Goal: Transaction & Acquisition: Book appointment/travel/reservation

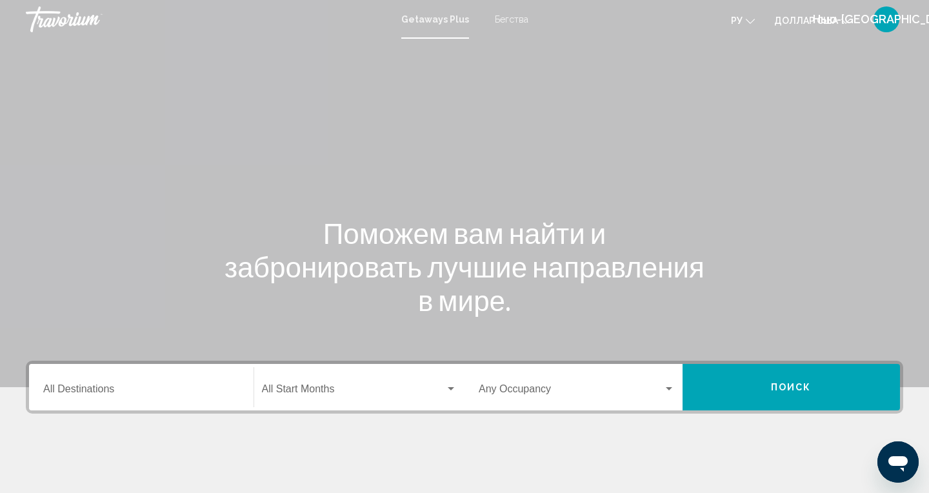
click at [105, 397] on input "Destination All Destinations" at bounding box center [141, 392] width 196 height 12
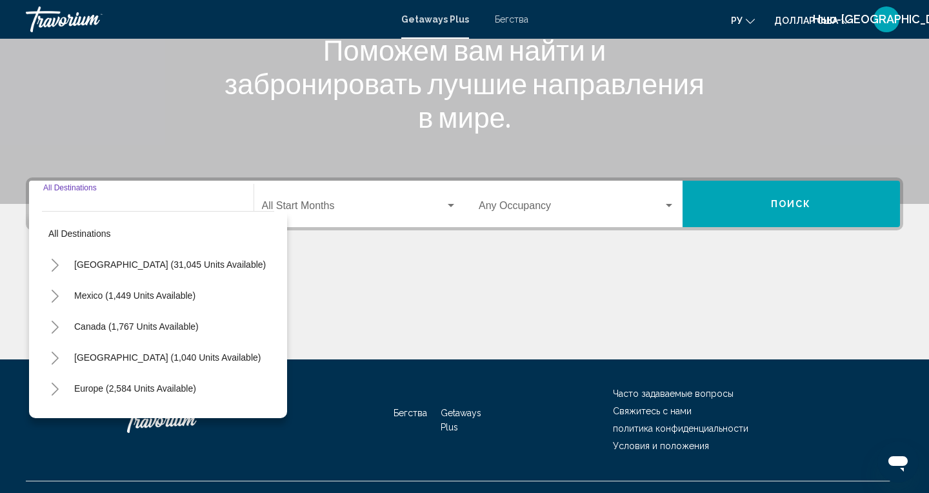
scroll to position [208, 0]
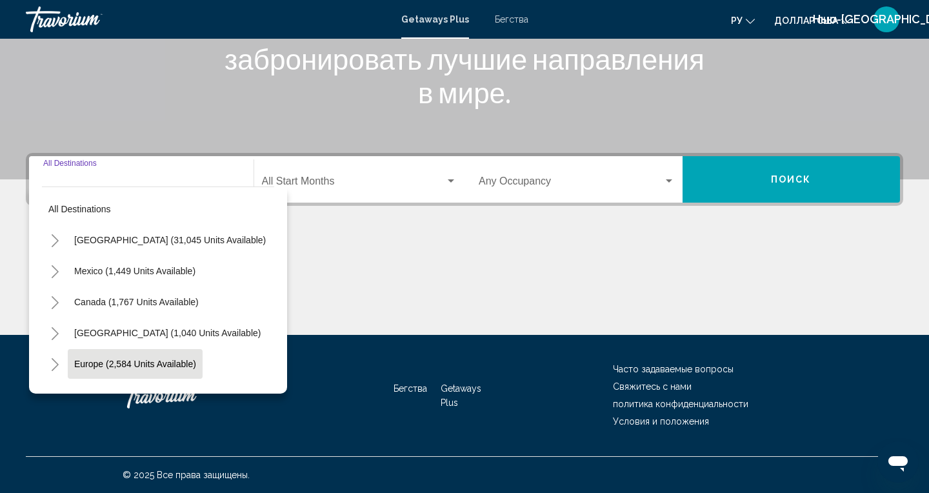
click at [99, 375] on button "Europe (2,584 units available)" at bounding box center [135, 364] width 135 height 30
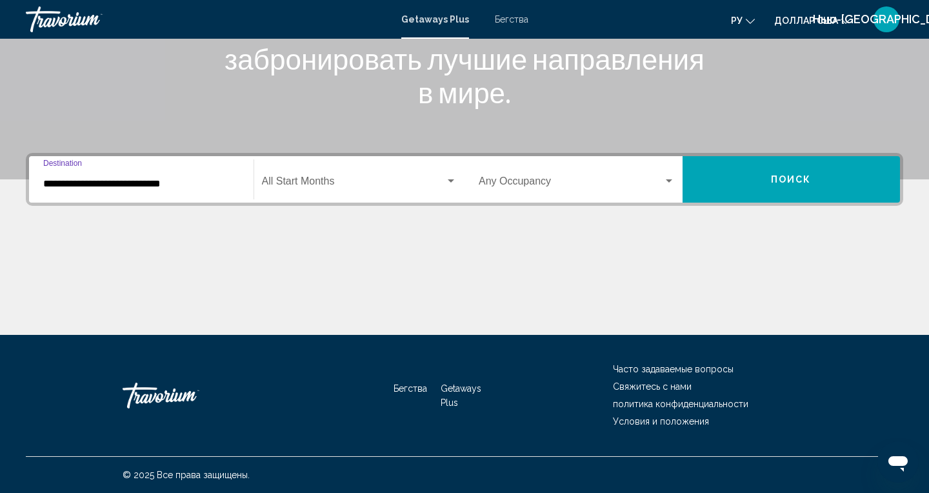
click at [67, 189] on input "**********" at bounding box center [141, 184] width 196 height 12
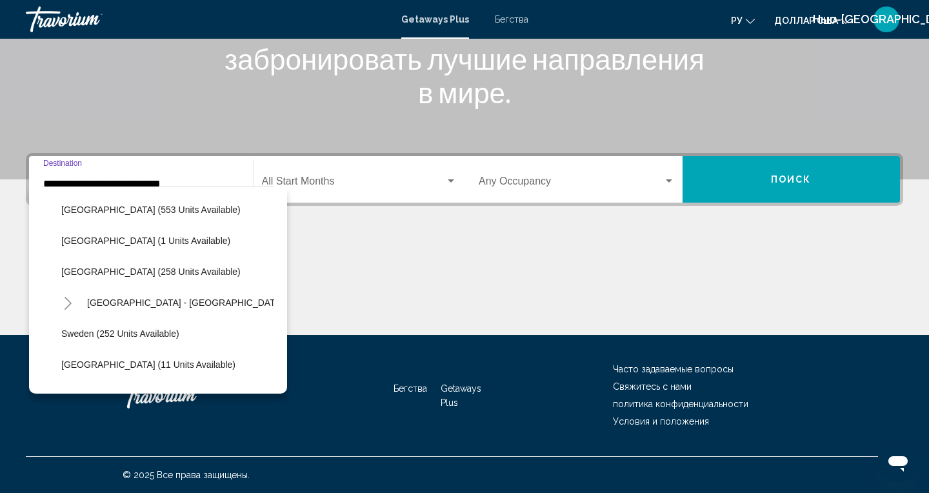
scroll to position [466, 0]
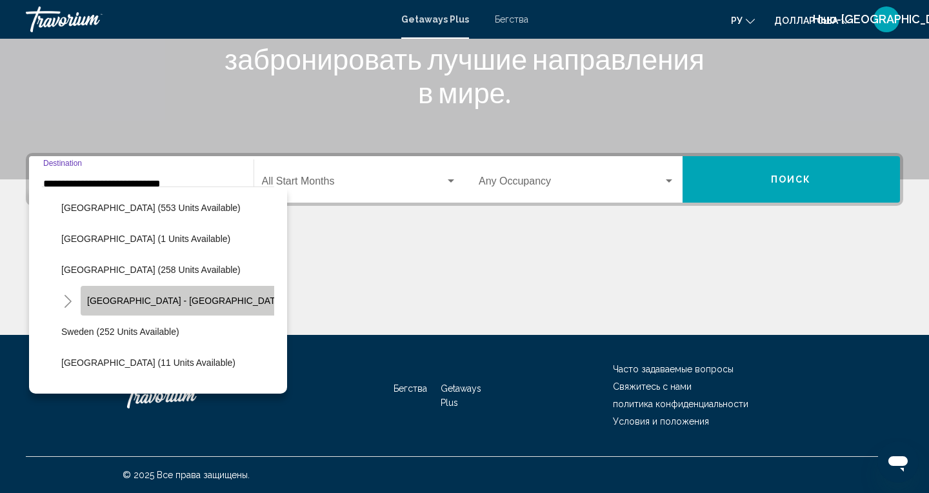
click at [191, 304] on span "[GEOGRAPHIC_DATA] - [GEOGRAPHIC_DATA] (6 units available)" at bounding box center [222, 301] width 271 height 10
type input "**********"
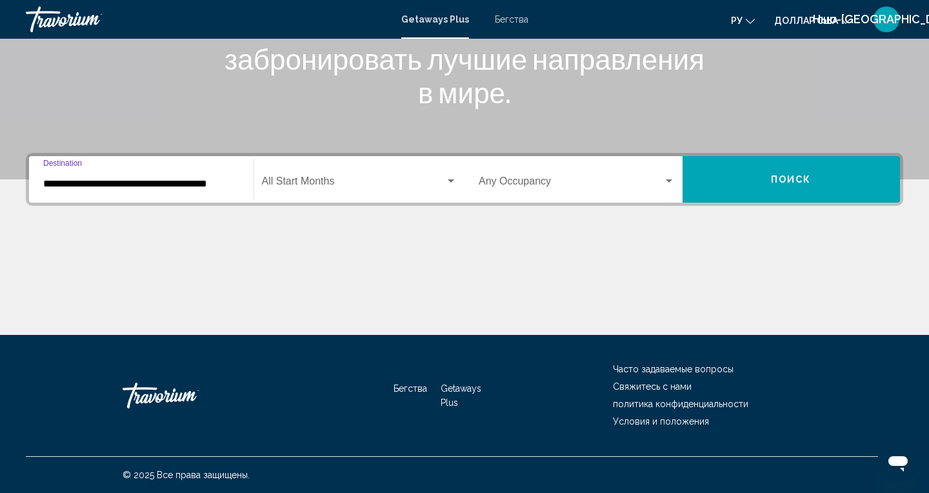
click at [806, 186] on button "Поиск" at bounding box center [792, 179] width 218 height 46
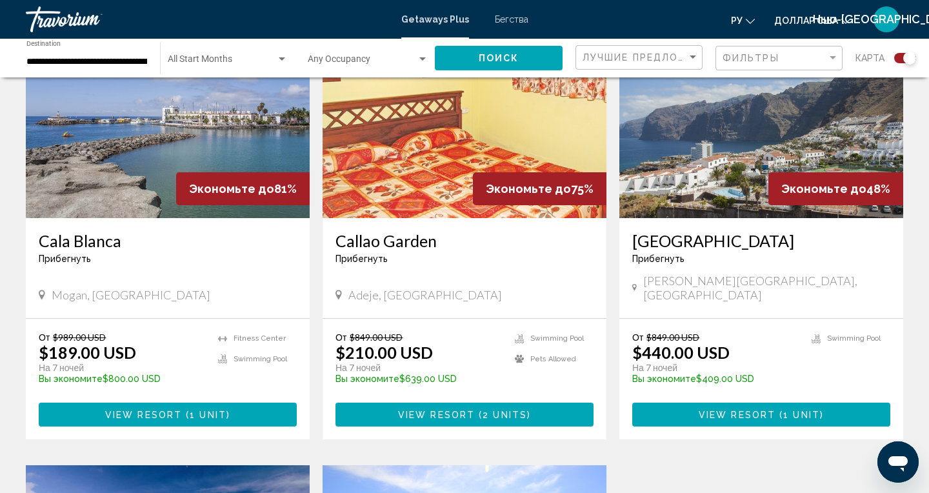
scroll to position [523, 0]
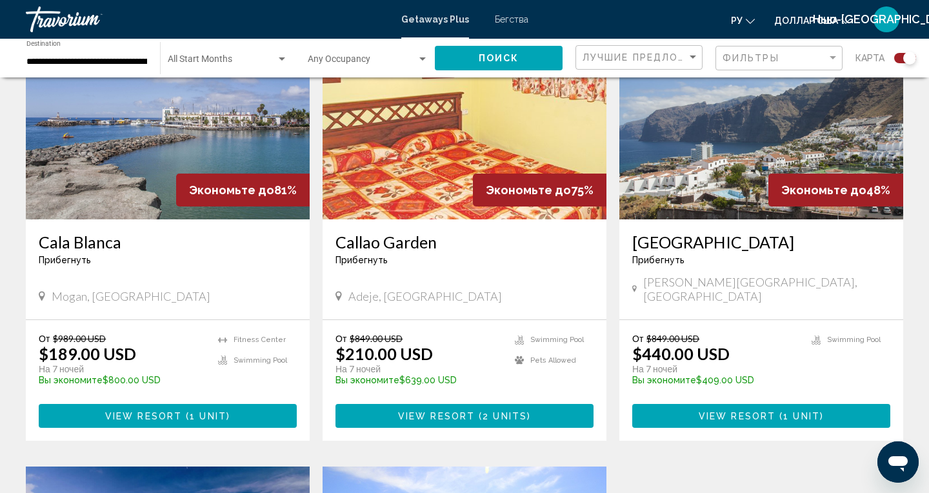
click at [177, 410] on button "View Resort ( 1 unit )" at bounding box center [168, 416] width 258 height 24
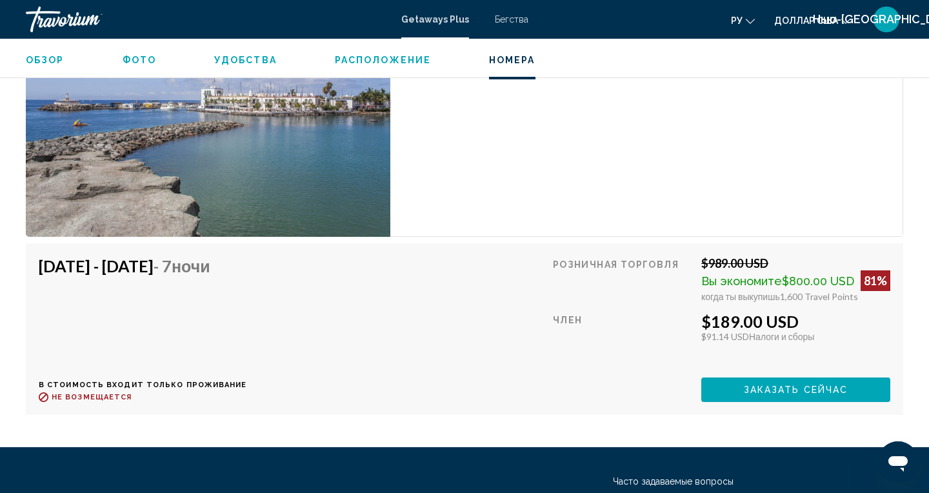
scroll to position [2567, 0]
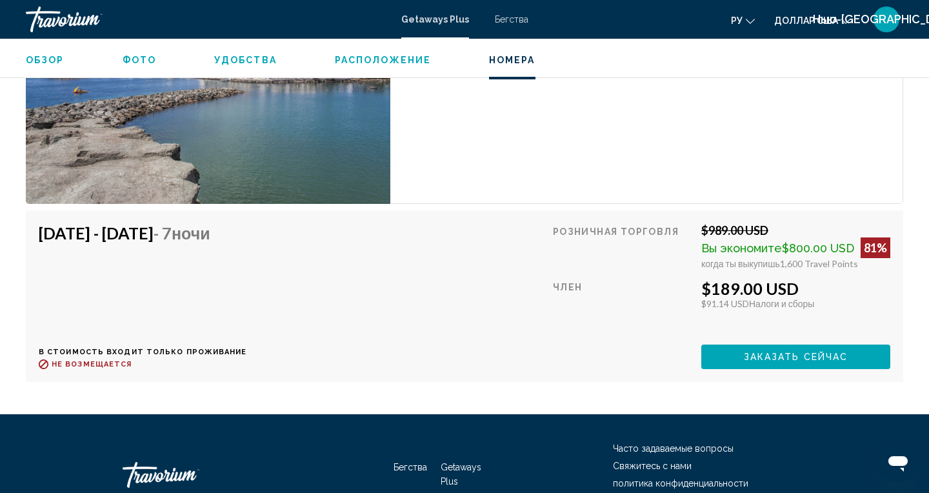
click at [772, 358] on span "Заказать сейчас" at bounding box center [796, 357] width 105 height 10
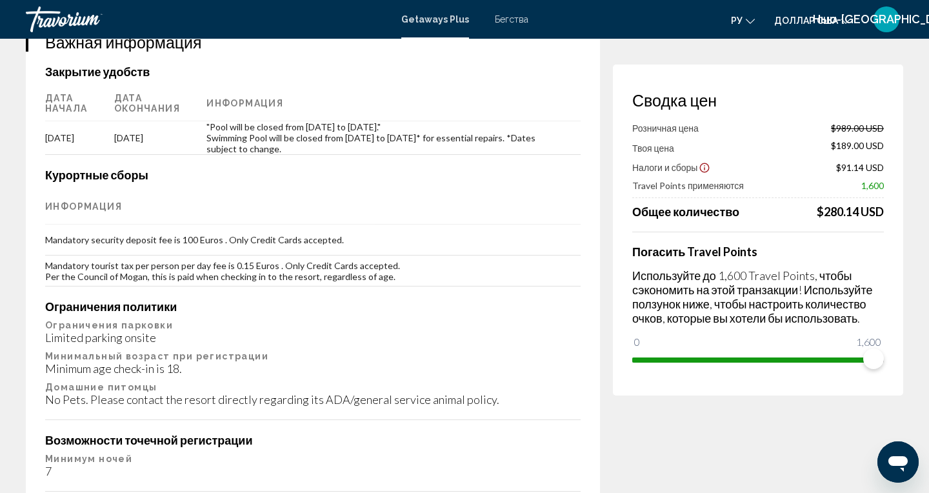
scroll to position [1982, 0]
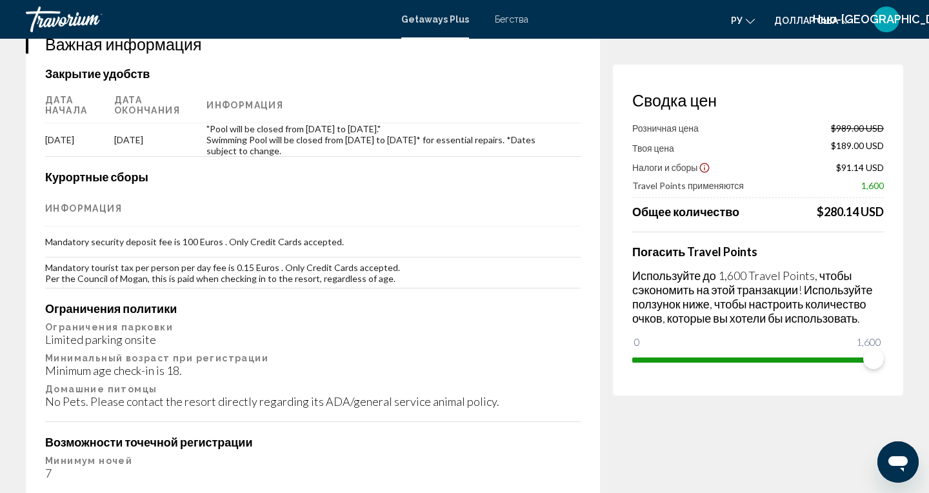
click at [888, 454] on icon "Открытое окно обмена сообщениями" at bounding box center [898, 461] width 23 height 23
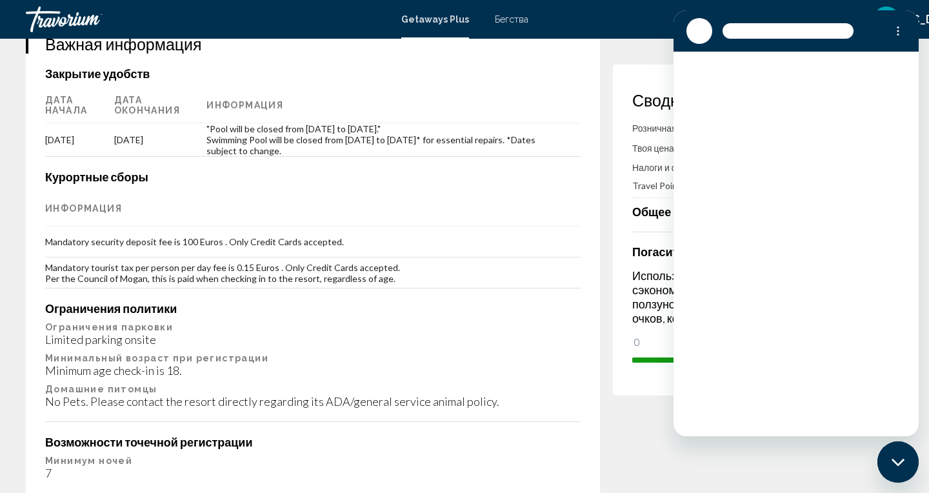
scroll to position [0, 0]
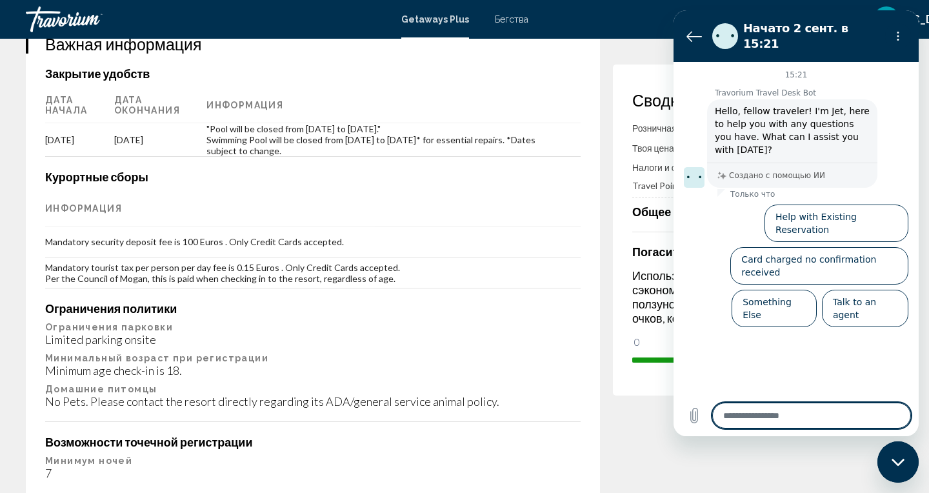
click at [901, 453] on div "Закрыть окно обмена сообщениями" at bounding box center [898, 462] width 39 height 39
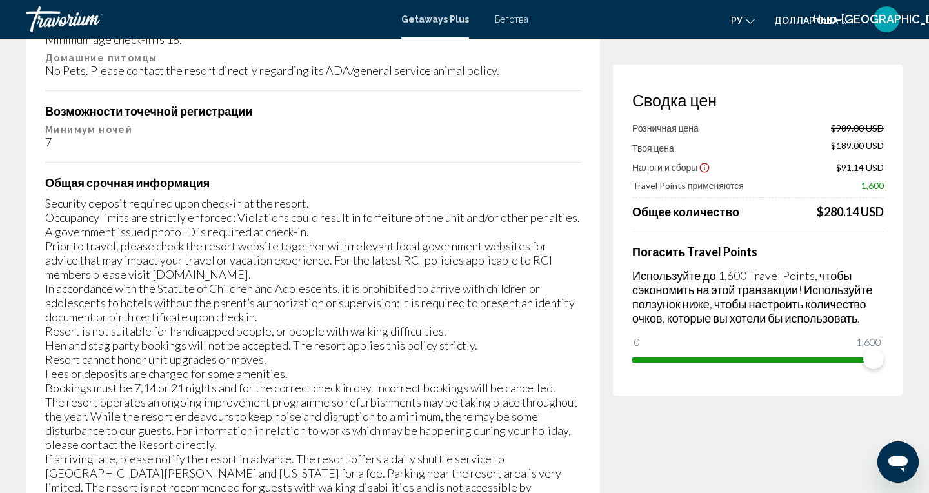
scroll to position [2313, 0]
click at [902, 450] on icon "Открыть окно обмена сообщениями" at bounding box center [898, 461] width 23 height 23
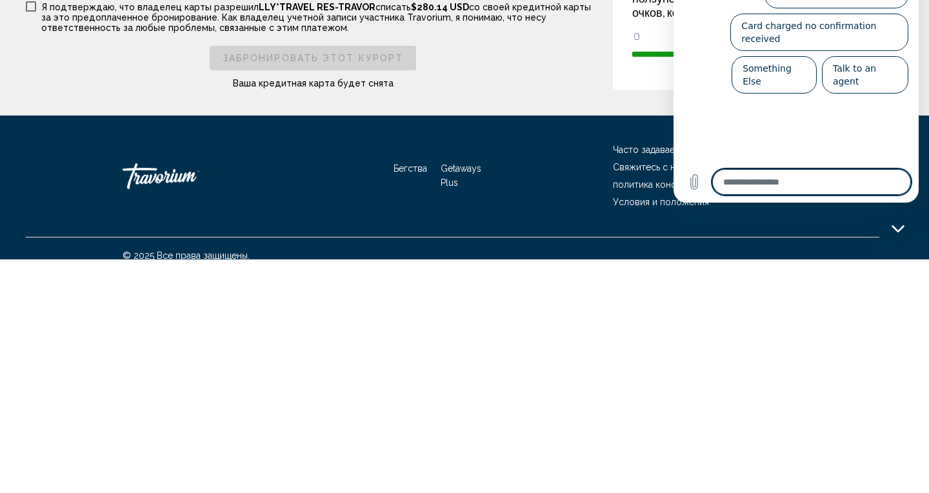
scroll to position [2782, 0]
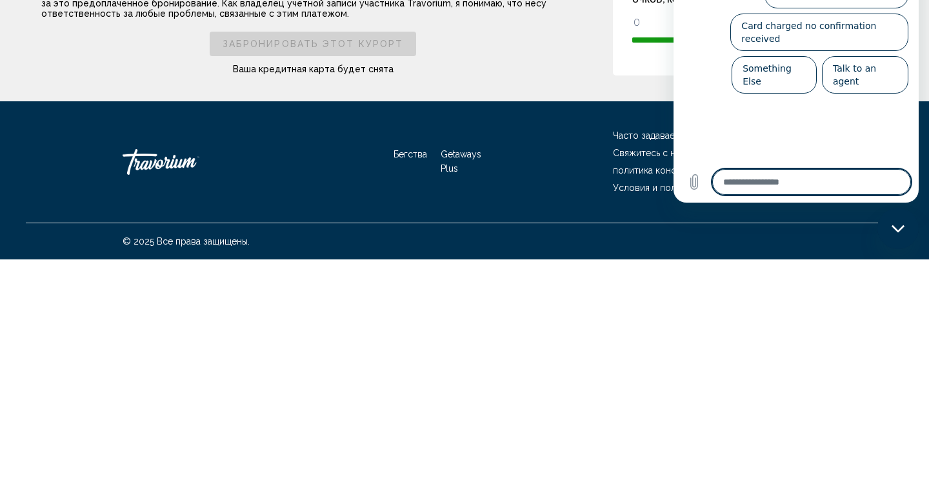
click at [905, 237] on div "Закрыть окно обмена сообщениями" at bounding box center [898, 228] width 39 height 39
type textarea "*"
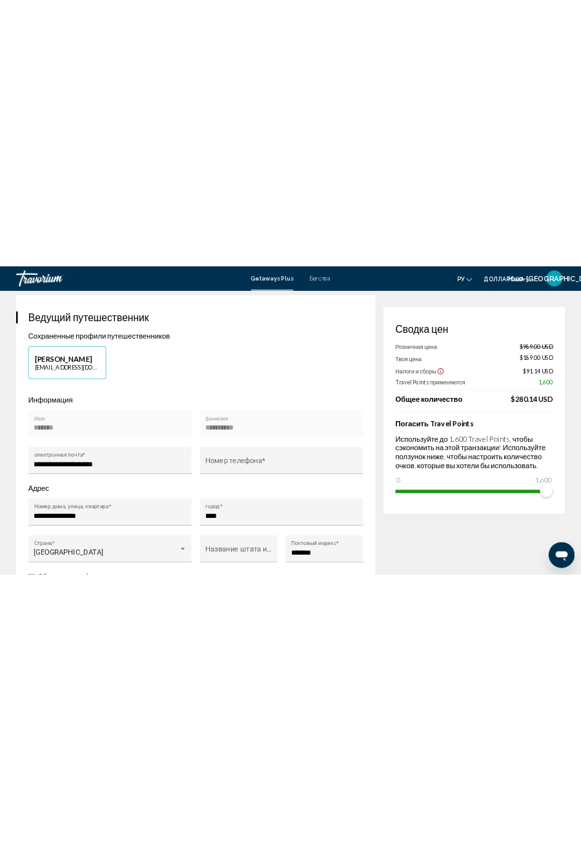
scroll to position [239, 0]
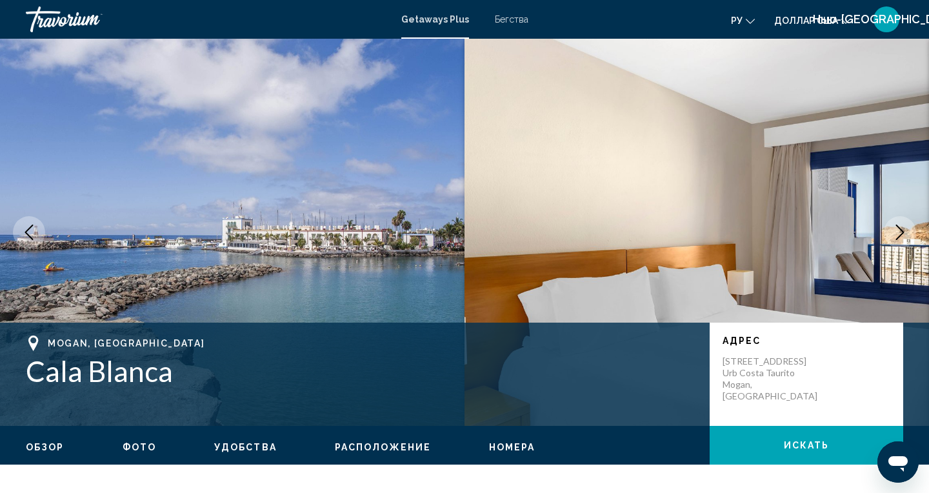
click at [508, 21] on font "Бегства" at bounding box center [512, 19] width 34 height 10
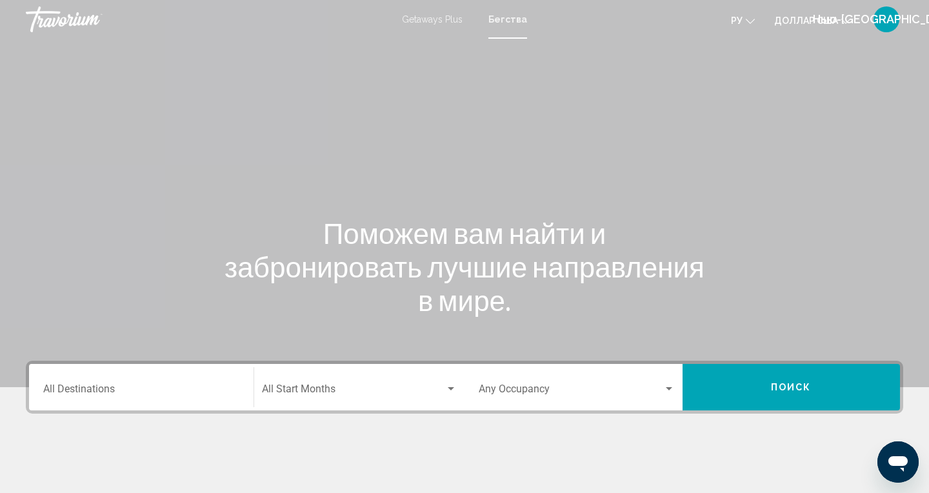
click at [97, 393] on input "Destination All Destinations" at bounding box center [141, 392] width 196 height 12
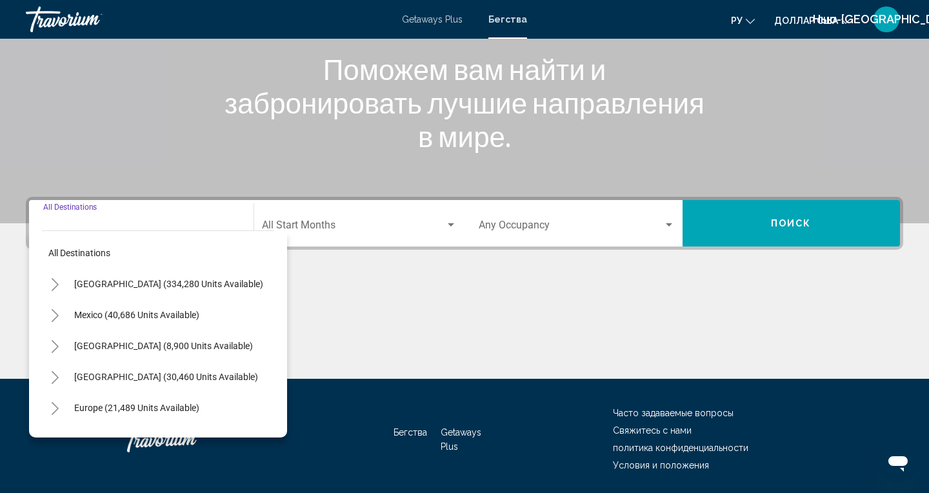
scroll to position [208, 0]
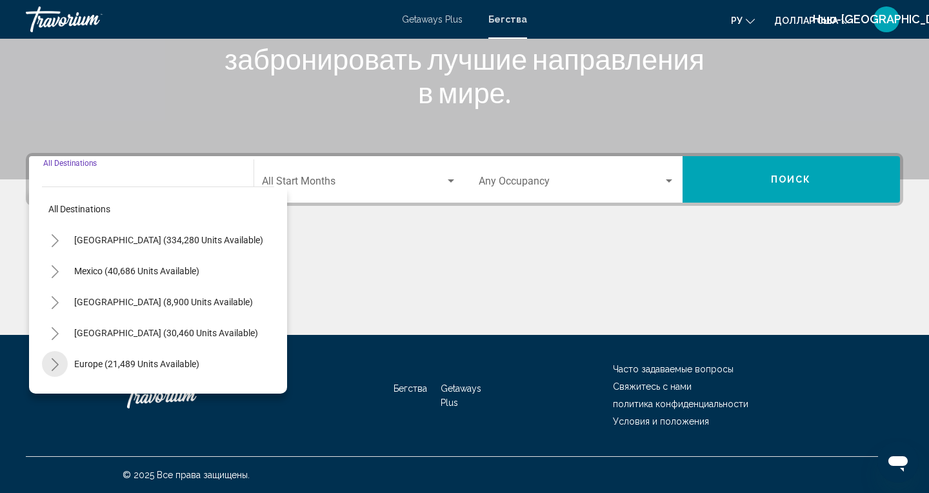
click at [50, 373] on button "Toggle Europe (21,489 units available)" at bounding box center [55, 364] width 26 height 26
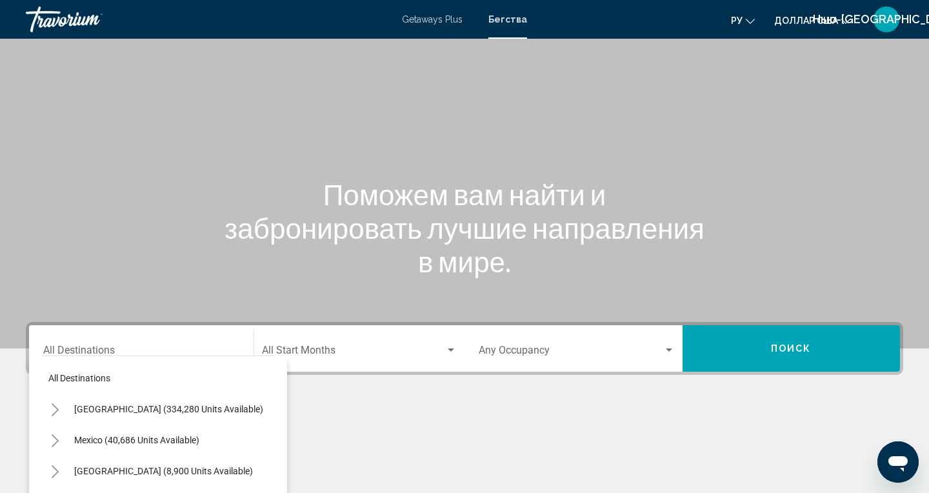
scroll to position [0, 0]
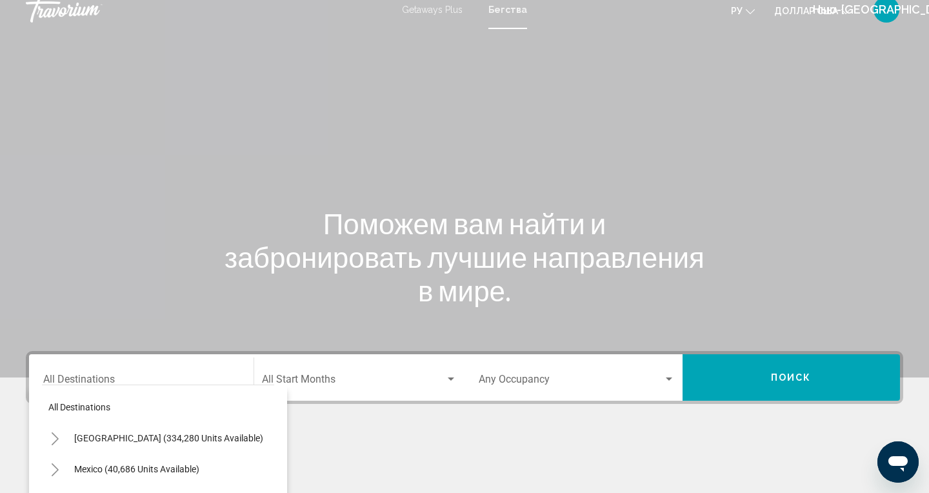
click at [128, 376] on input "Destination All Destinations" at bounding box center [141, 382] width 196 height 12
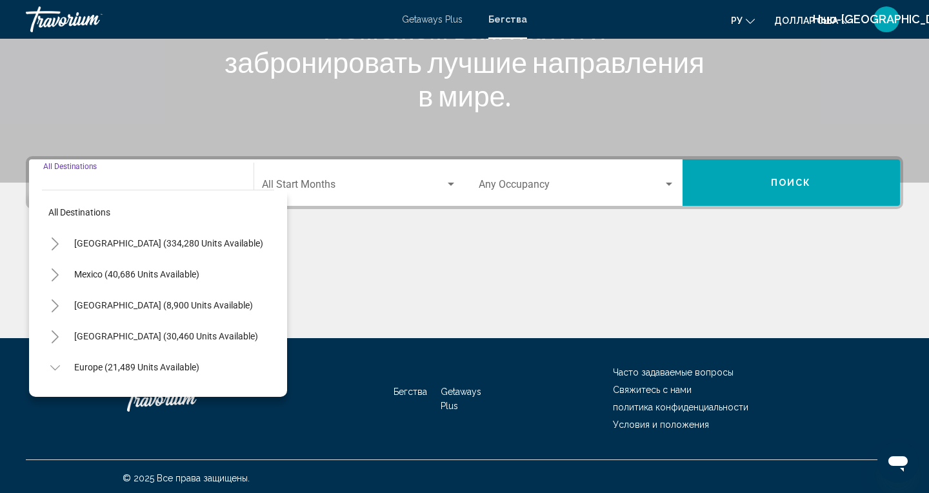
scroll to position [208, 0]
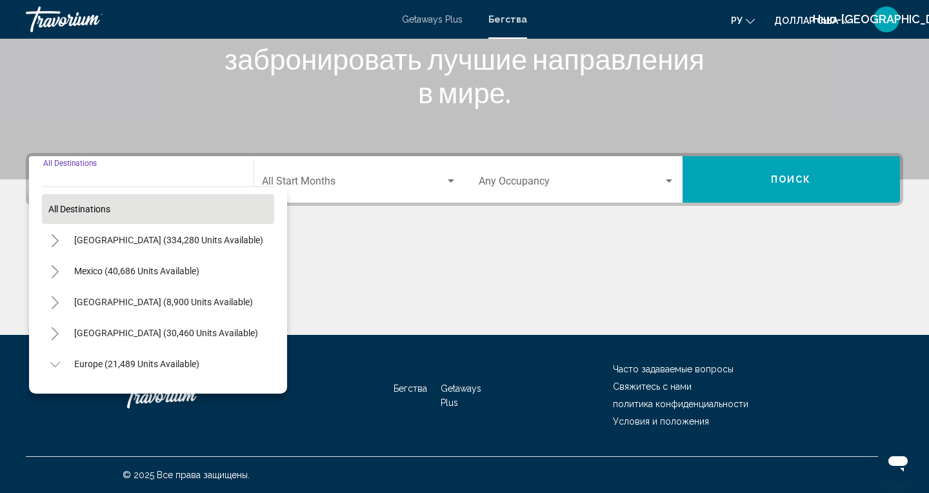
click at [73, 216] on button "All destinations" at bounding box center [158, 209] width 232 height 30
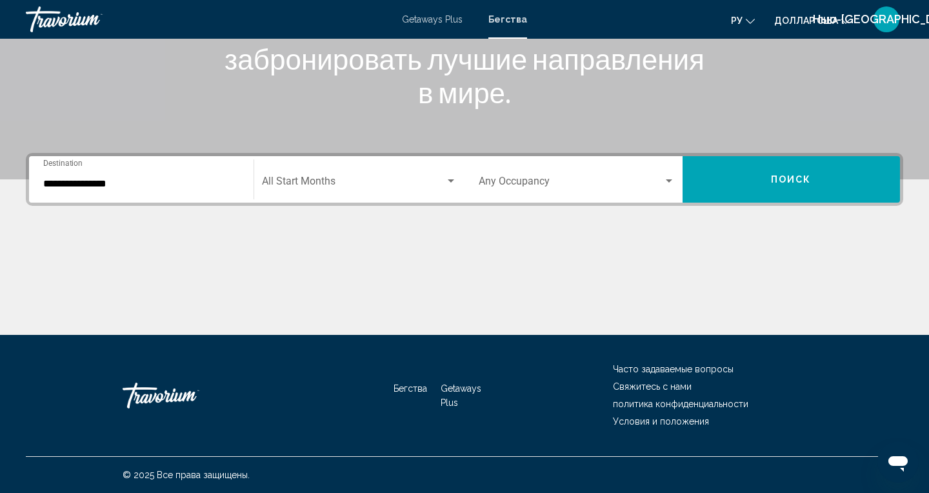
click at [86, 186] on input "**********" at bounding box center [141, 184] width 196 height 12
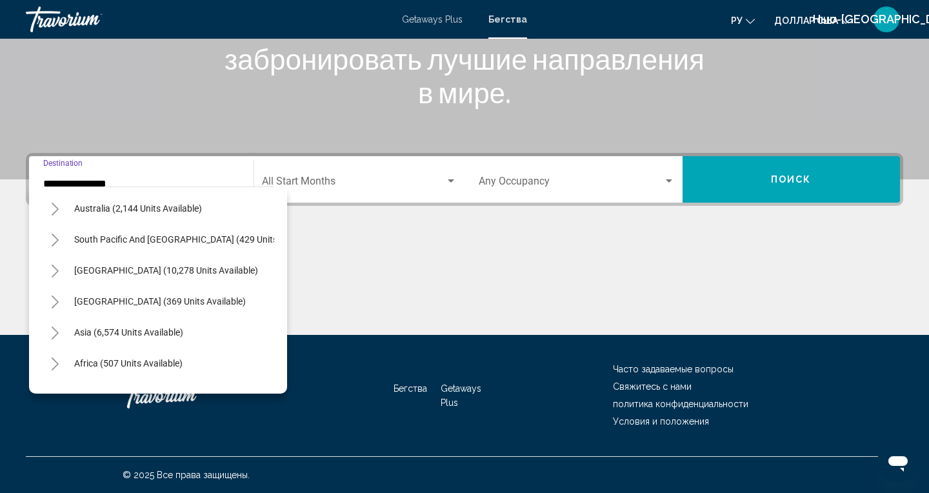
scroll to position [983, 0]
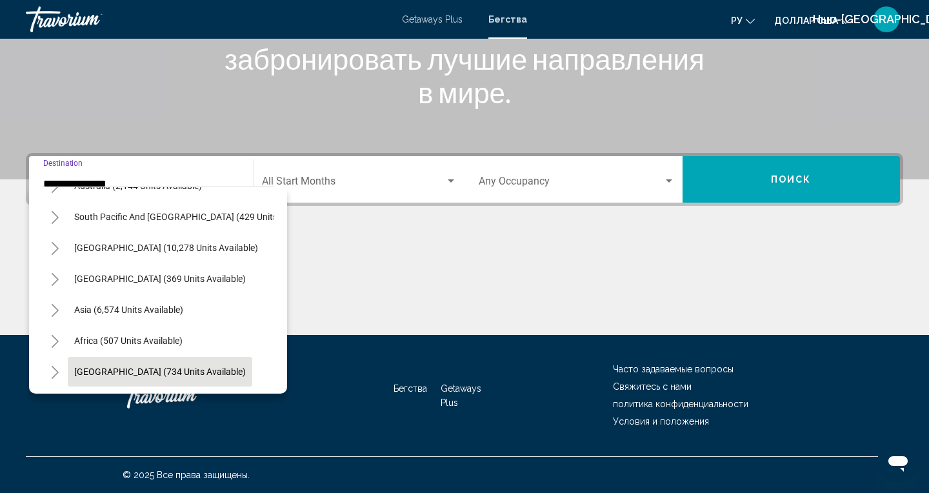
click at [89, 385] on button "[GEOGRAPHIC_DATA] (734 units available)" at bounding box center [160, 372] width 185 height 30
type input "**********"
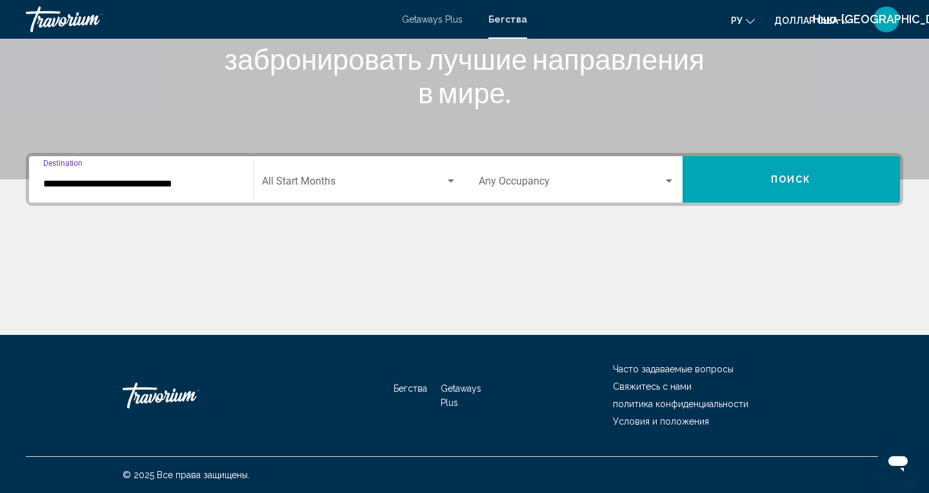
click at [781, 188] on button "Поиск" at bounding box center [792, 179] width 218 height 46
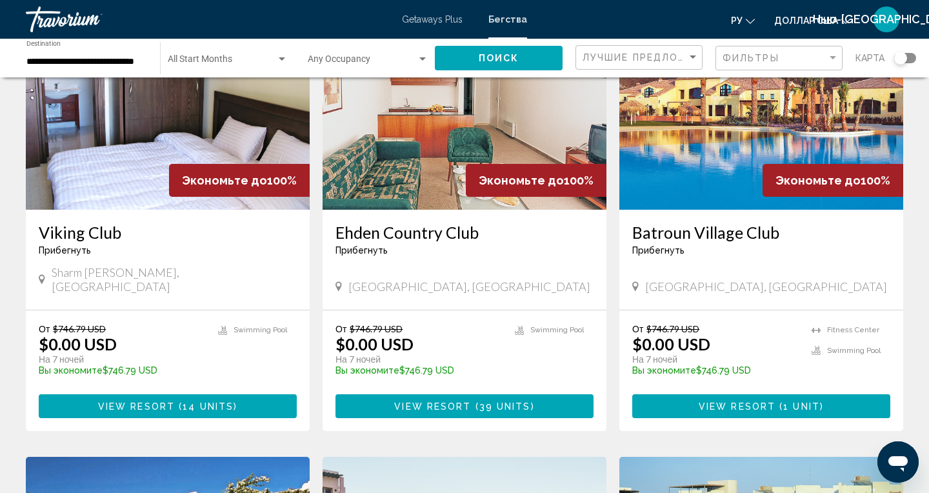
scroll to position [148, 0]
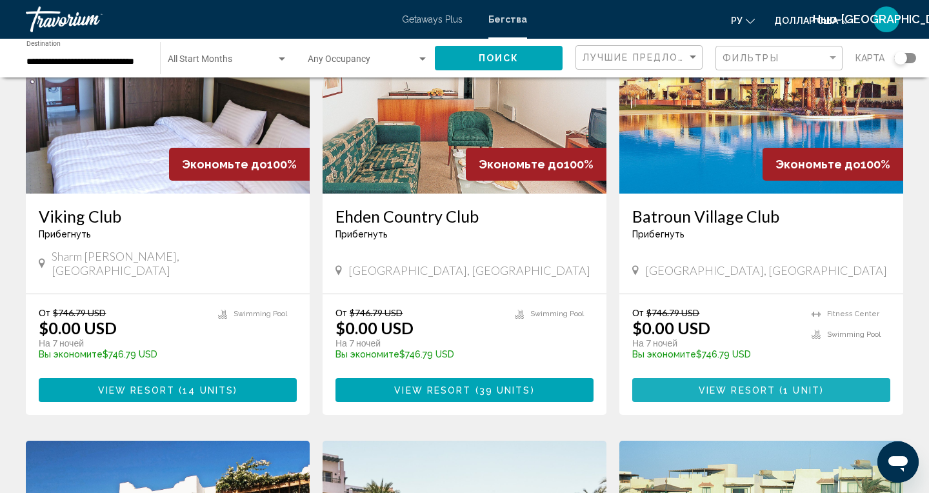
click at [749, 385] on button "View Resort ( 1 unit )" at bounding box center [761, 390] width 258 height 24
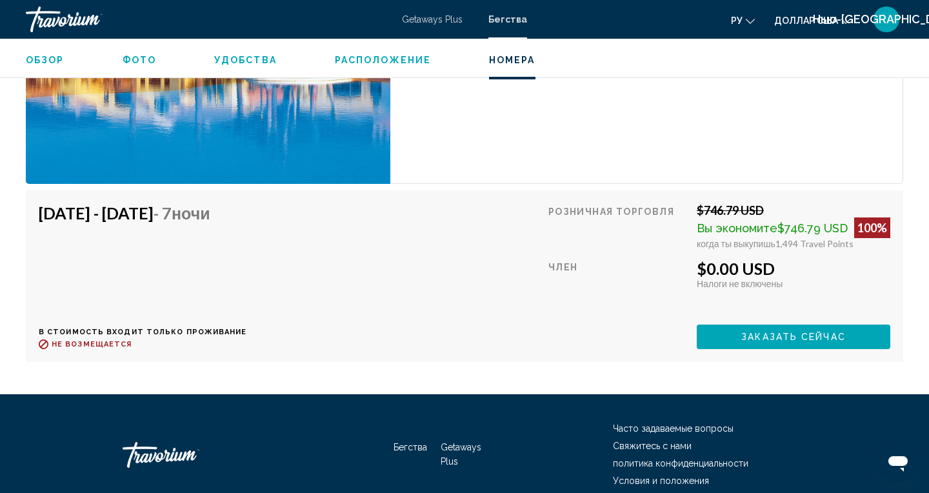
scroll to position [2272, 0]
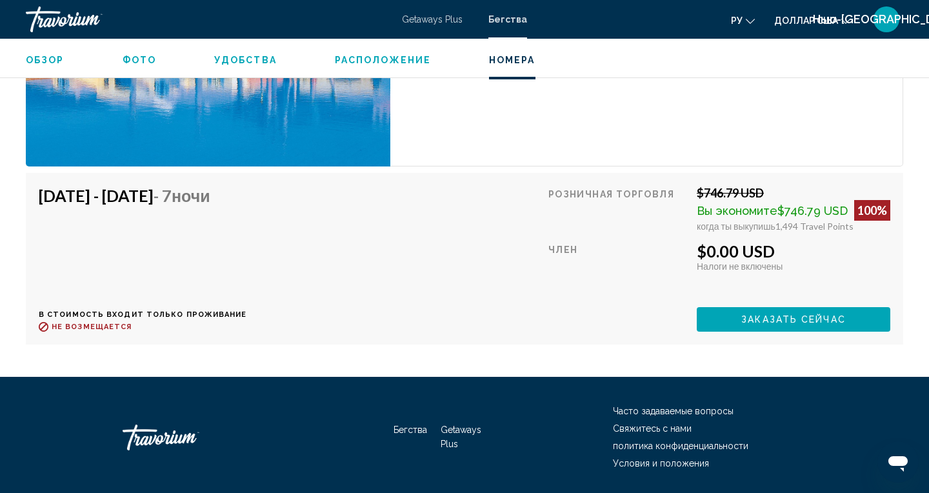
click at [767, 323] on span "Заказать сейчас" at bounding box center [793, 320] width 105 height 10
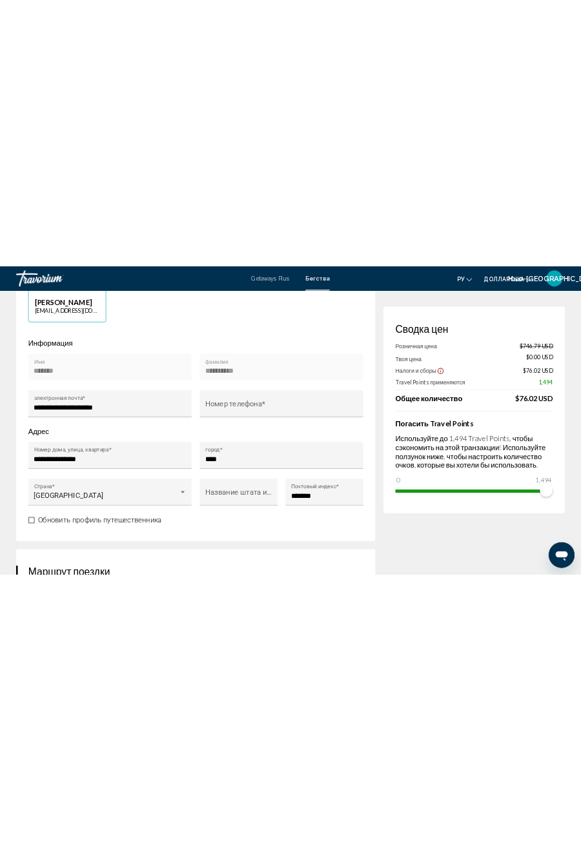
scroll to position [328, 0]
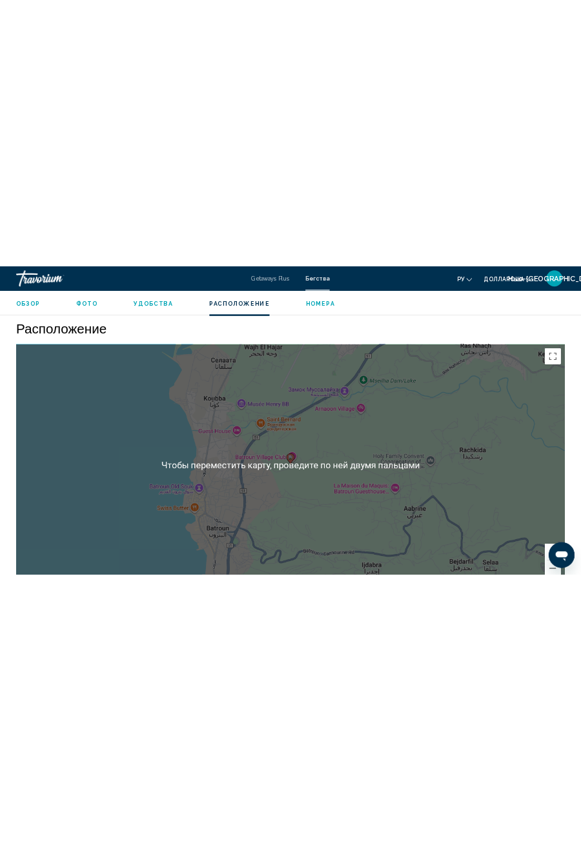
scroll to position [1825, 0]
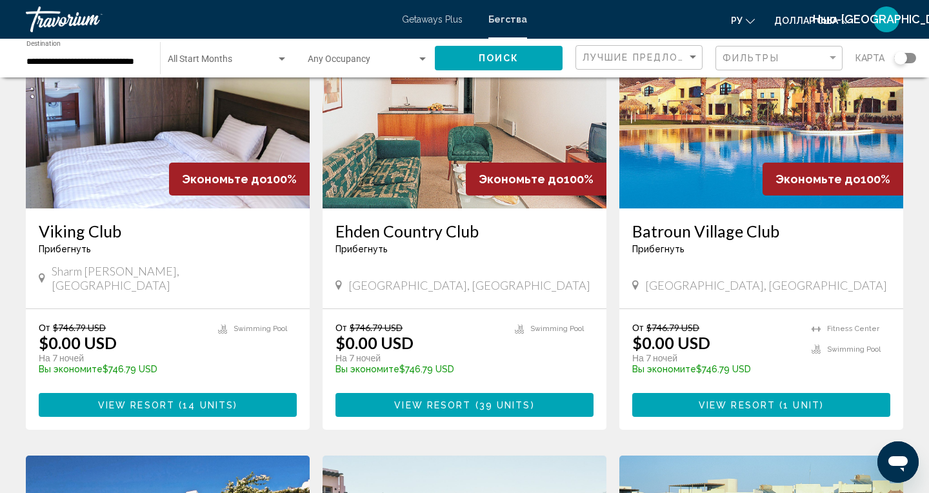
scroll to position [136, 0]
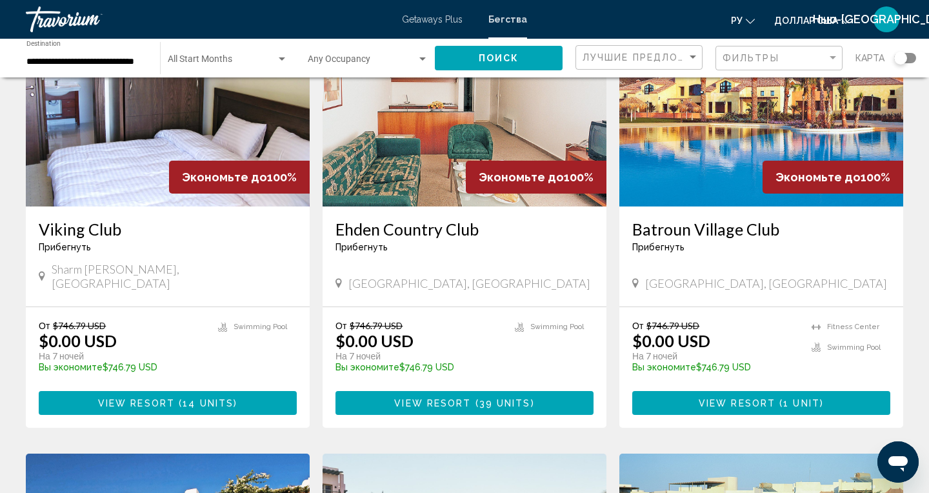
click at [447, 399] on button "View Resort ( 39 units )" at bounding box center [465, 403] width 258 height 24
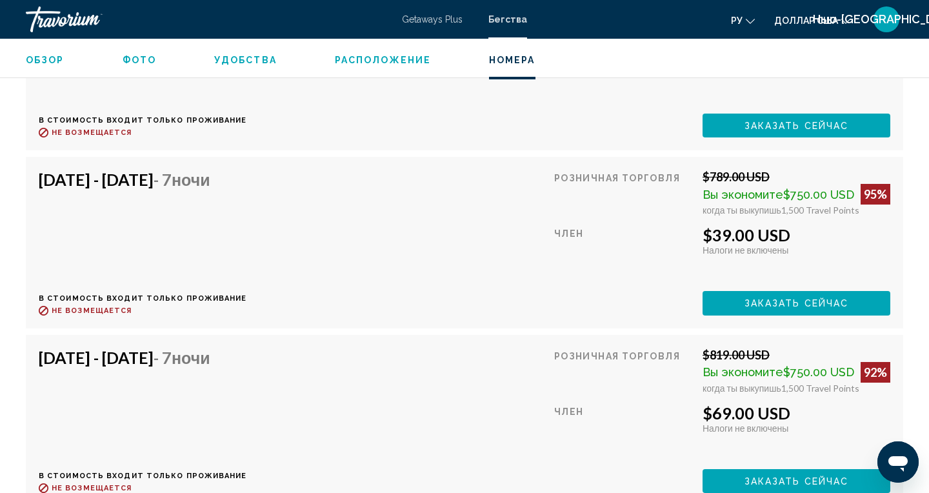
scroll to position [2423, 0]
click at [793, 131] on span "Заказать сейчас" at bounding box center [797, 126] width 105 height 10
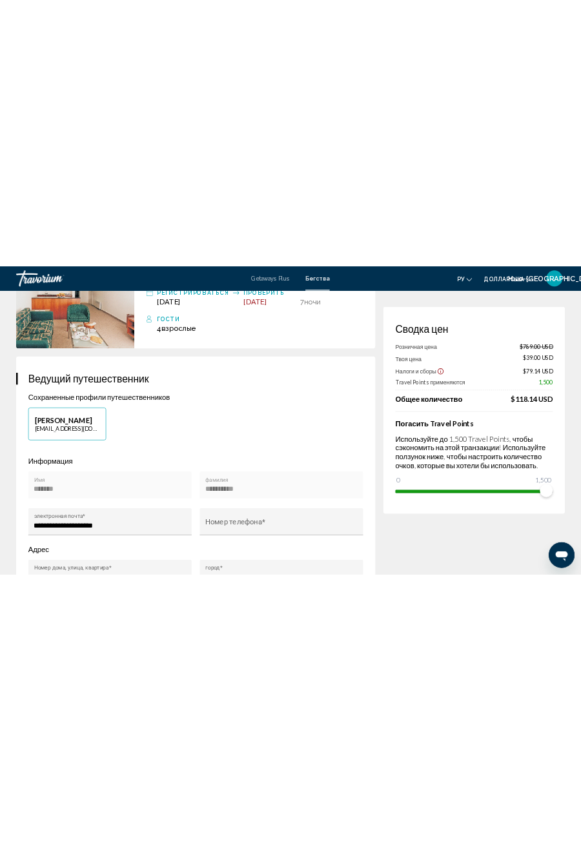
scroll to position [142, 0]
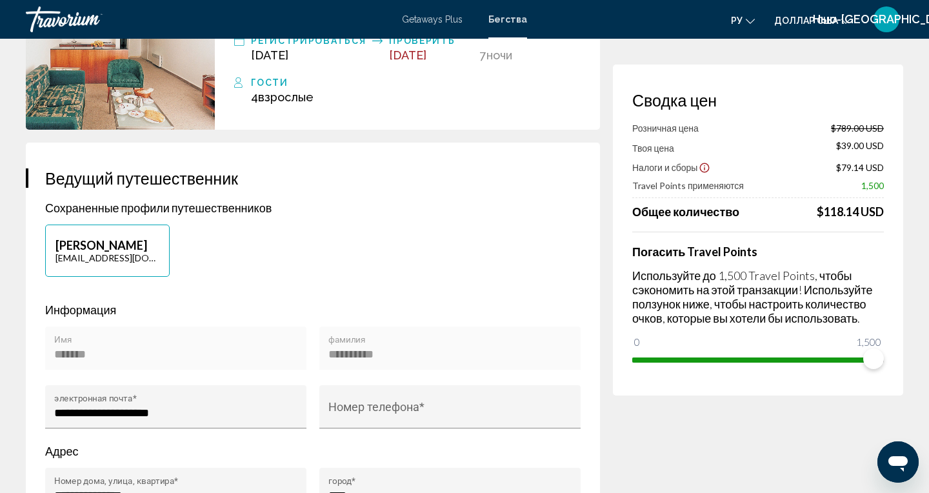
click at [774, 336] on div "Погасить Travel Points Используйте до 1,500 Travel Points, чтобы сэкономить на …" at bounding box center [758, 301] width 252 height 138
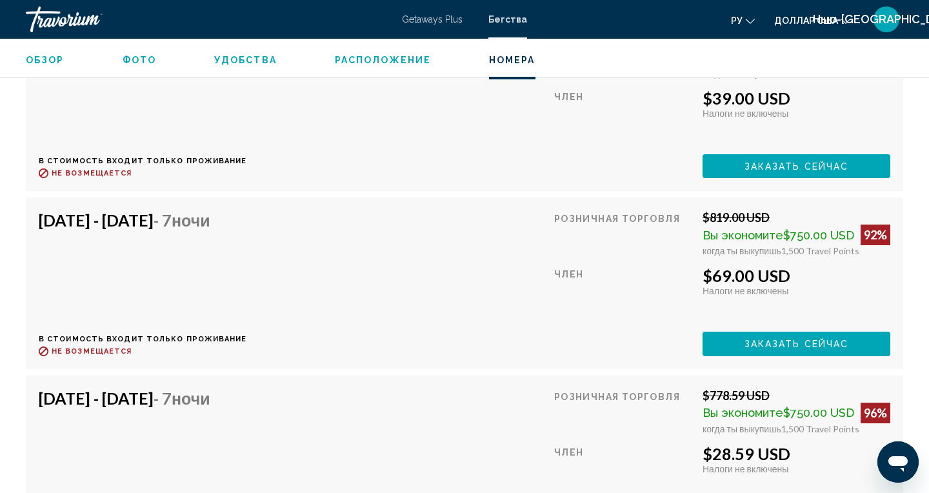
scroll to position [2389, 0]
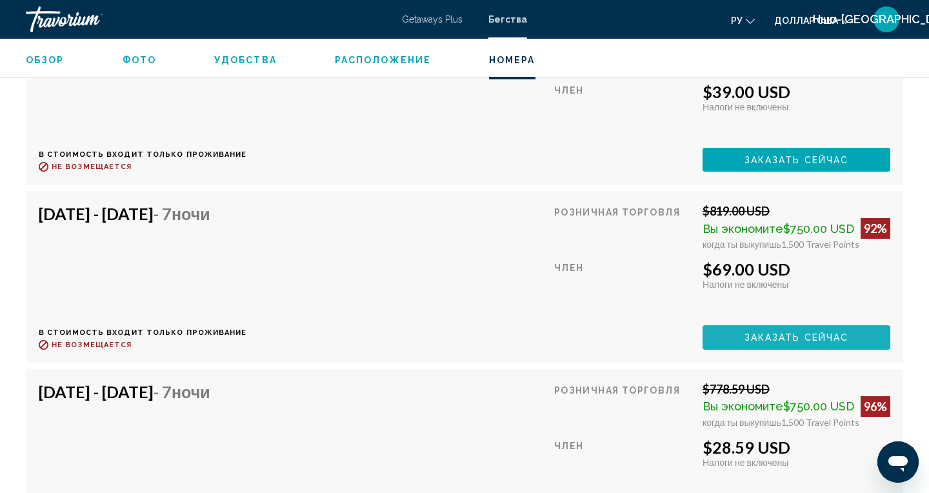
click at [774, 165] on span "Заказать сейчас" at bounding box center [797, 160] width 105 height 10
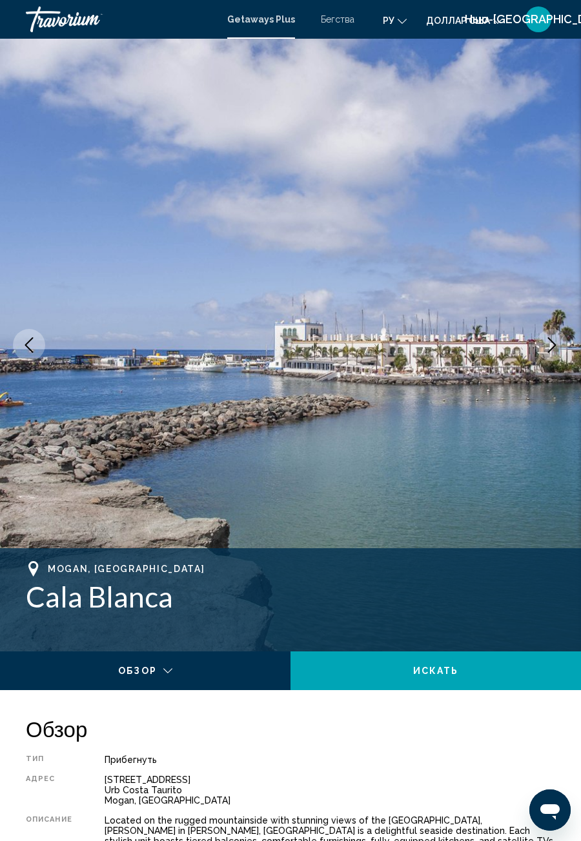
scroll to position [470, 0]
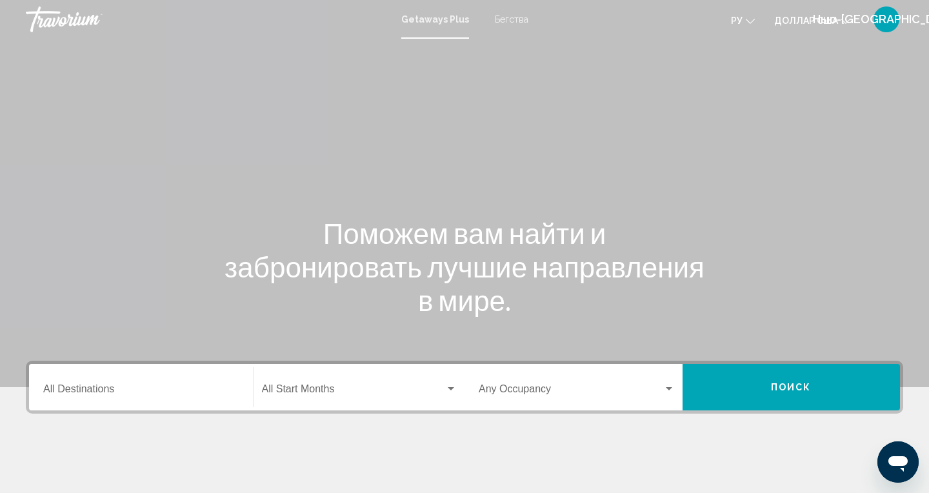
click at [507, 22] on font "Бегства" at bounding box center [512, 19] width 34 height 10
click at [426, 23] on font "Getaways Plus" at bounding box center [432, 19] width 61 height 10
click at [132, 395] on input "Destination All Destinations" at bounding box center [141, 392] width 196 height 12
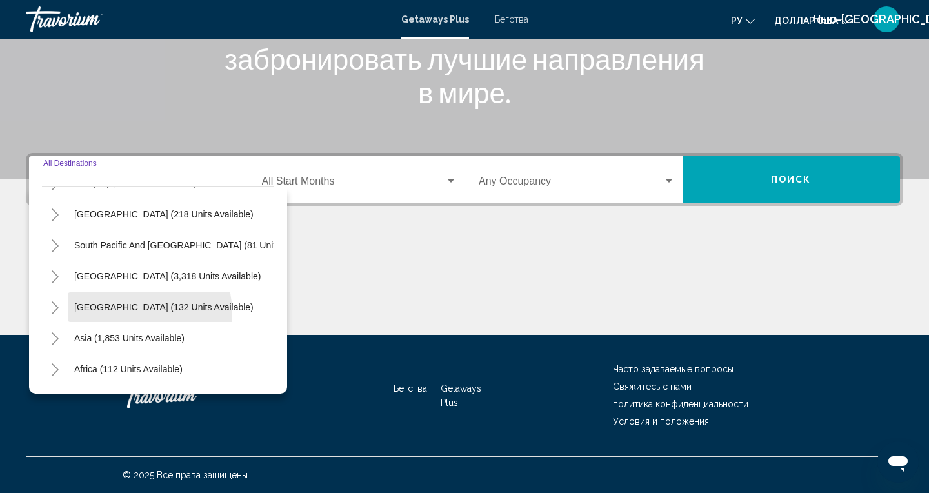
scroll to position [209, 0]
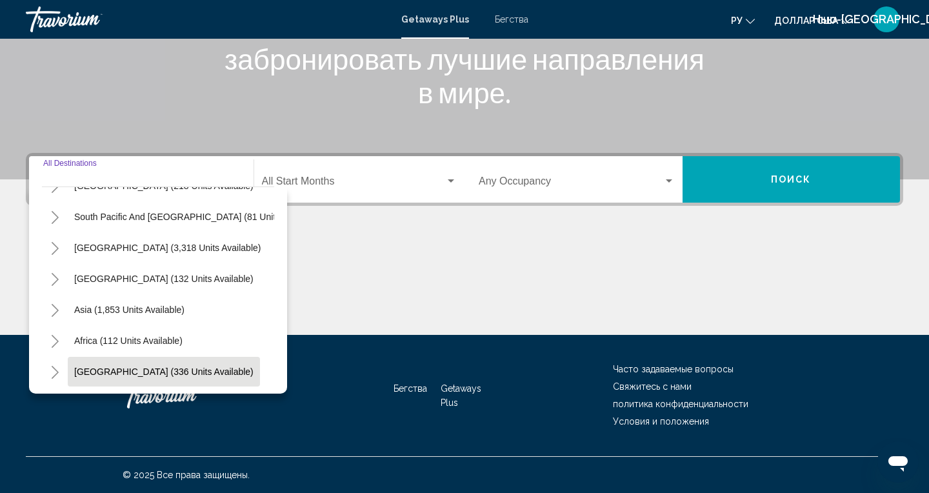
click at [100, 375] on span "[GEOGRAPHIC_DATA] (336 units available)" at bounding box center [163, 372] width 179 height 10
type input "**********"
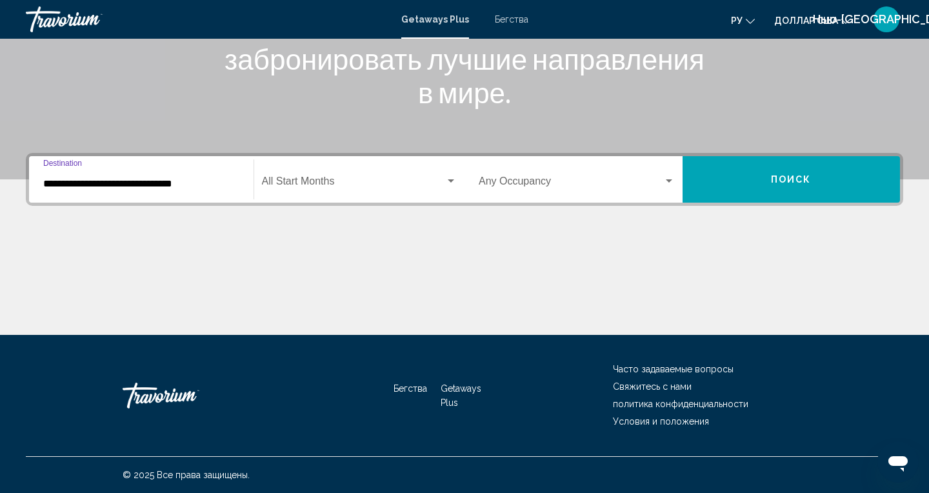
click at [304, 184] on span "Search widget" at bounding box center [354, 184] width 184 height 12
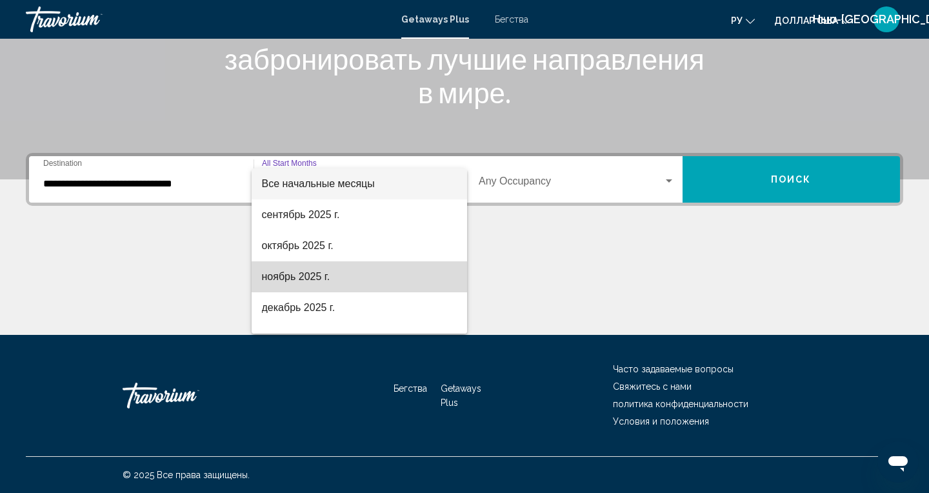
click at [283, 281] on font "ноябрь 2025 г." at bounding box center [296, 276] width 68 height 11
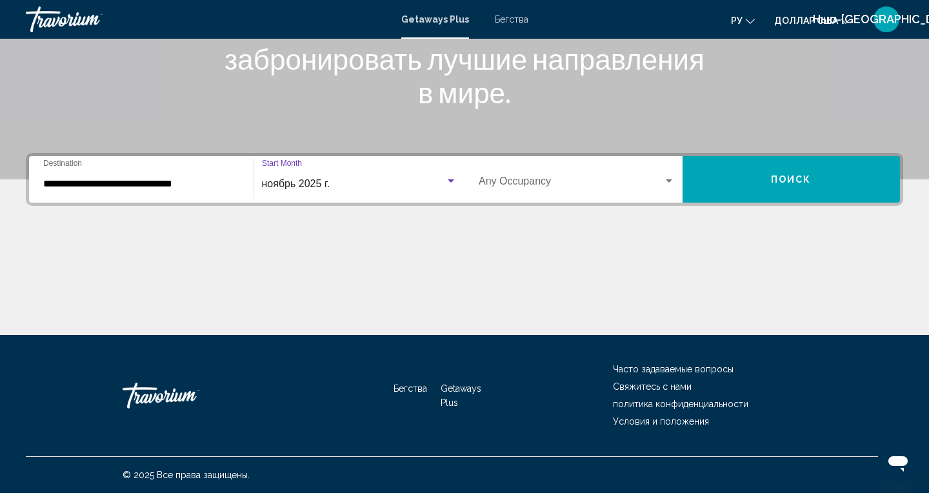
click at [653, 181] on span "Search widget" at bounding box center [571, 184] width 185 height 12
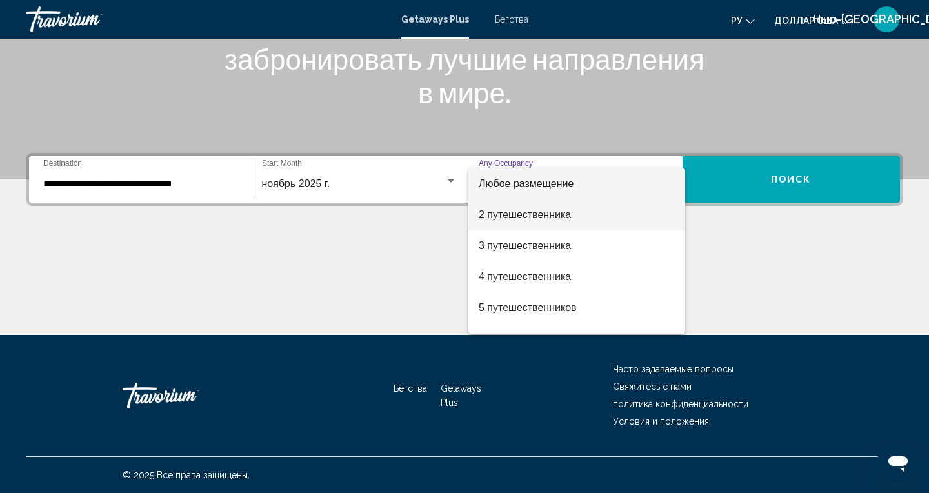
click at [494, 218] on font "2 путешественника" at bounding box center [525, 214] width 92 height 11
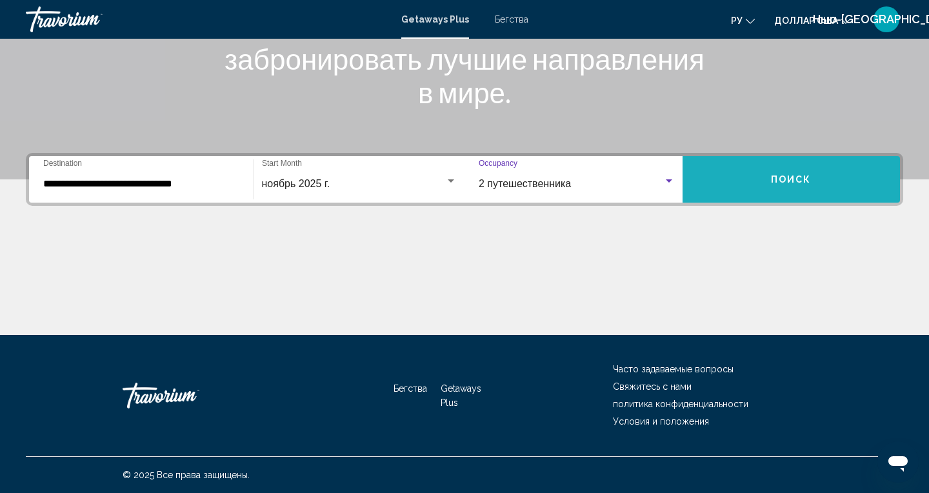
click at [781, 184] on span "Поиск" at bounding box center [791, 180] width 41 height 10
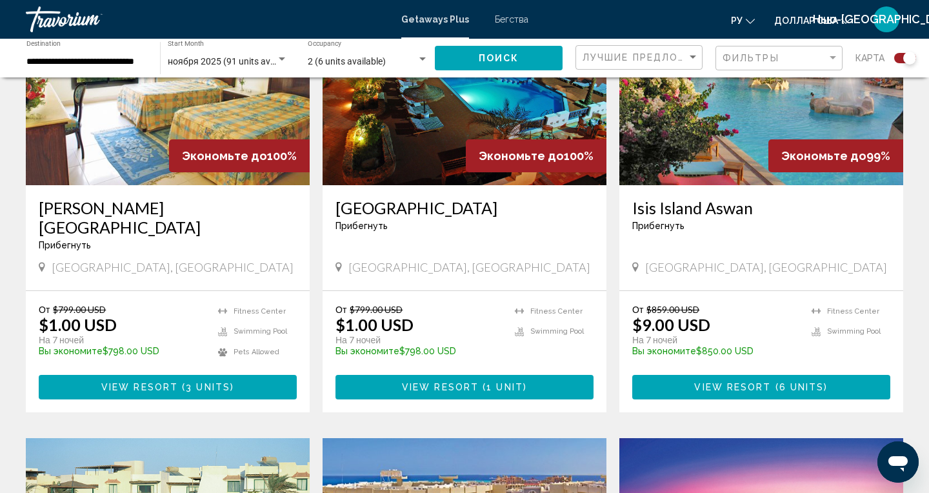
scroll to position [1016, 0]
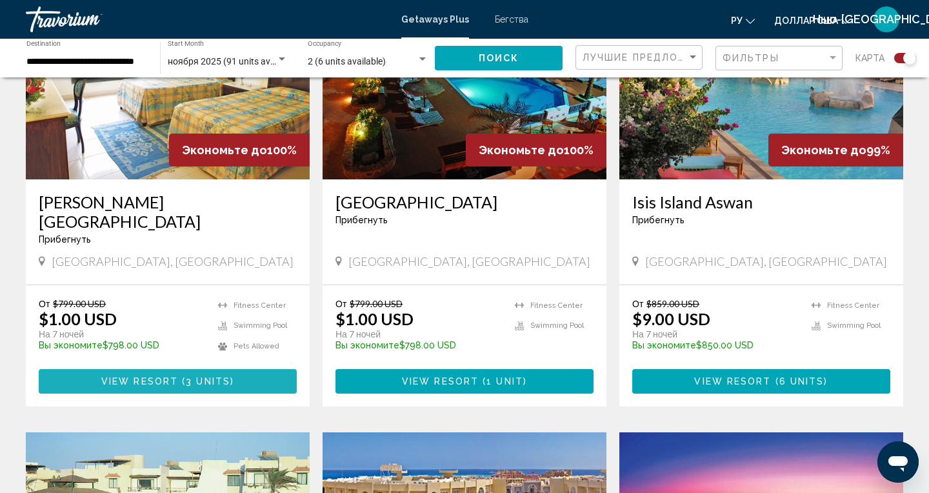
click at [140, 369] on button "View Resort ( 3 units )" at bounding box center [168, 381] width 258 height 24
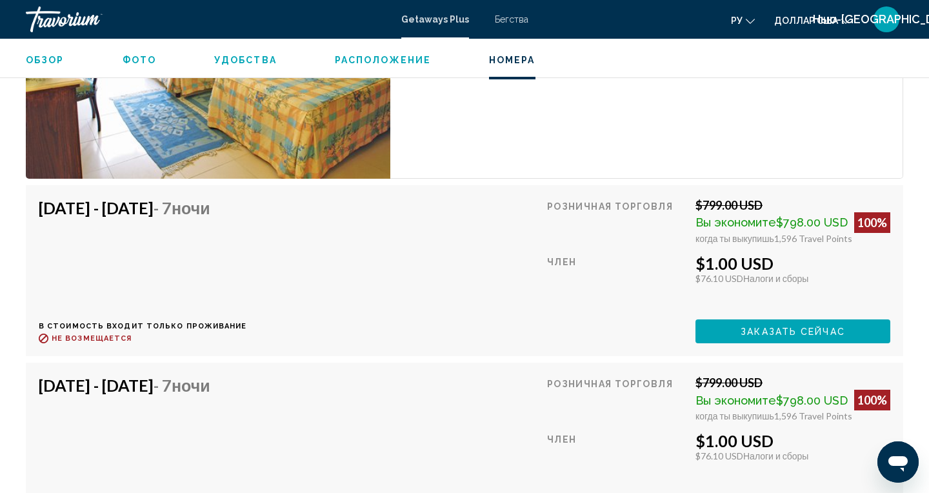
scroll to position [2395, 0]
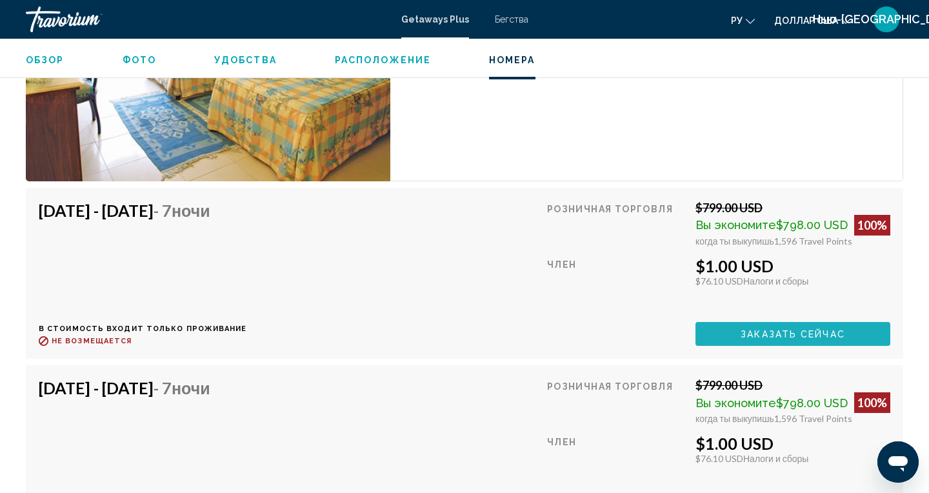
click at [785, 339] on button "Заказать сейчас" at bounding box center [793, 334] width 195 height 24
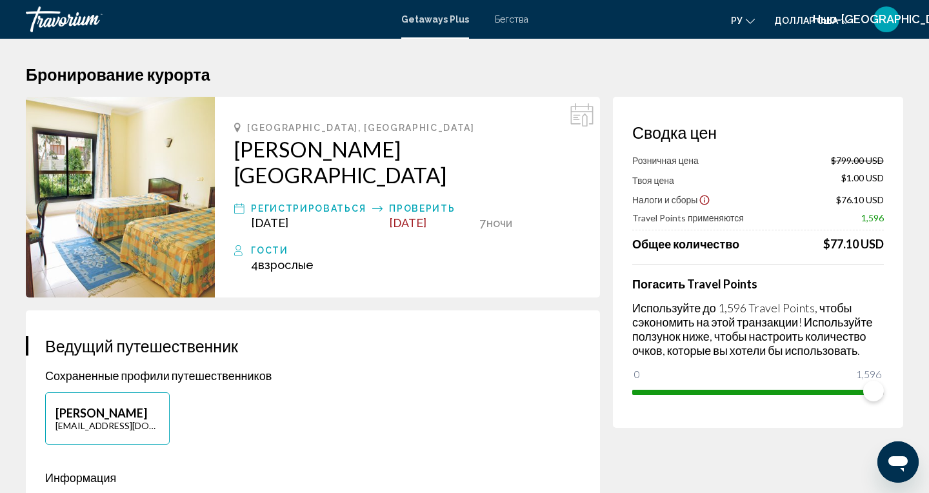
click at [283, 146] on h2 "[PERSON_NAME][GEOGRAPHIC_DATA]" at bounding box center [407, 162] width 347 height 52
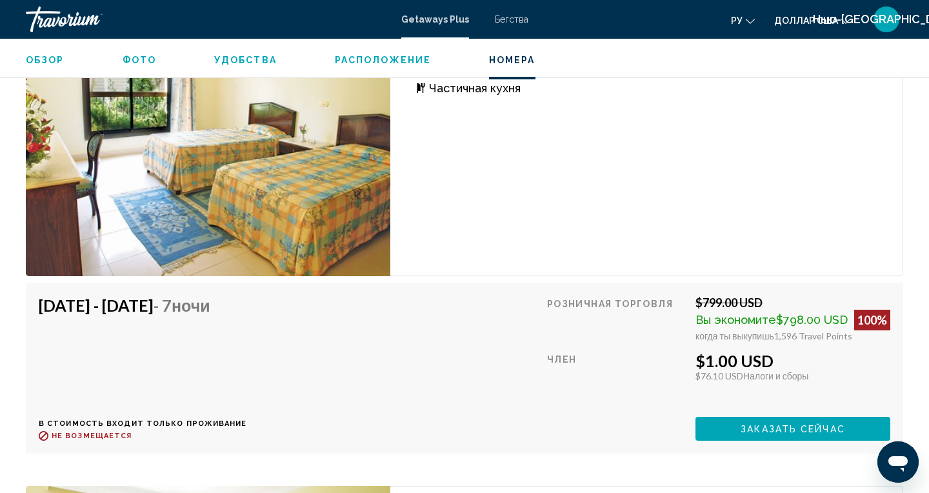
scroll to position [2302, 0]
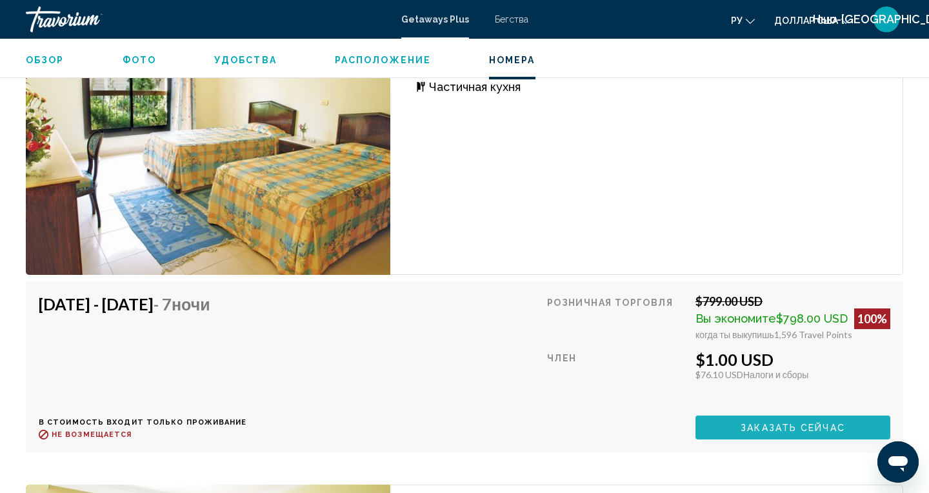
click at [792, 432] on span "Заказать сейчас" at bounding box center [793, 428] width 105 height 10
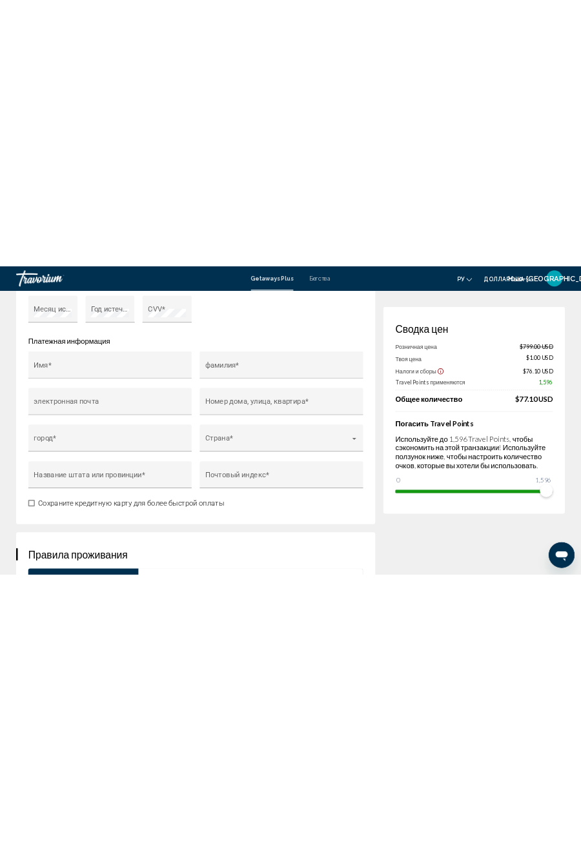
scroll to position [1260, 0]
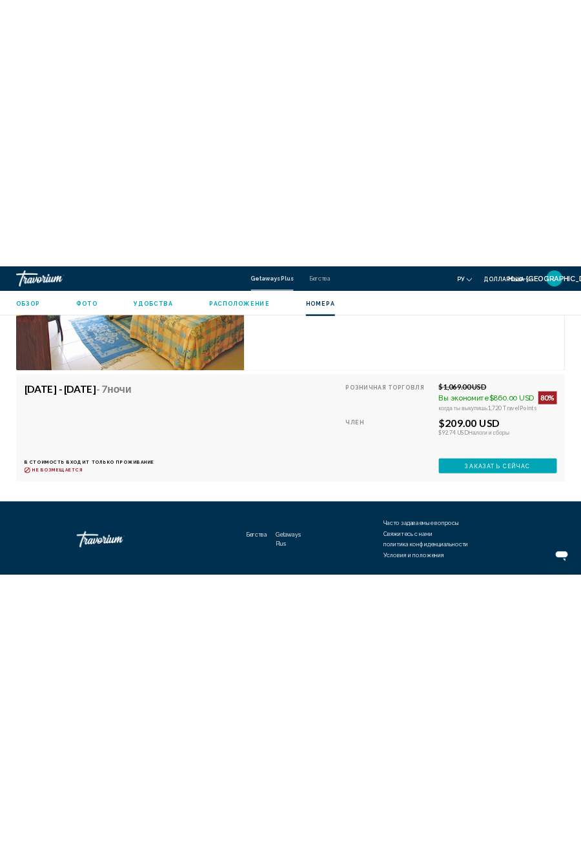
scroll to position [2307, 0]
